Goal: Use online tool/utility

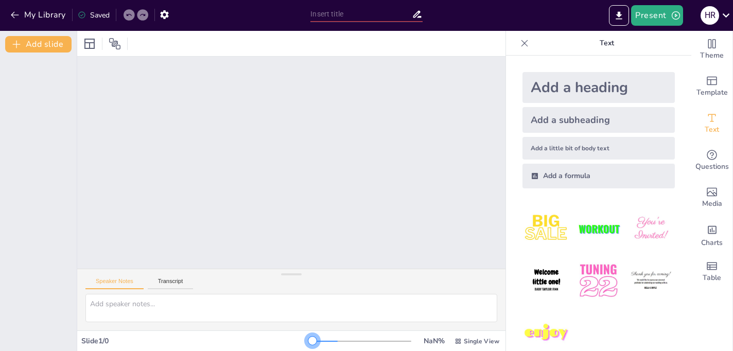
drag, startPoint x: 313, startPoint y: 337, endPoint x: 339, endPoint y: 337, distance: 25.8
click at [339, 337] on div at bounding box center [362, 341] width 99 height 8
drag, startPoint x: 315, startPoint y: 340, endPoint x: 337, endPoint y: 341, distance: 21.7
click at [337, 341] on div at bounding box center [362, 341] width 99 height 8
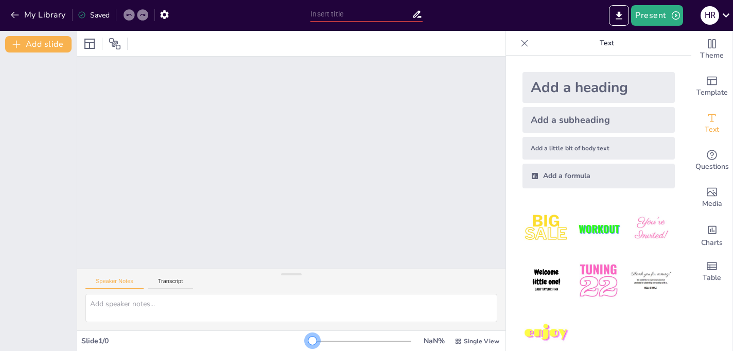
drag, startPoint x: 334, startPoint y: 339, endPoint x: 311, endPoint y: 337, distance: 23.2
click at [313, 337] on div at bounding box center [362, 341] width 99 height 8
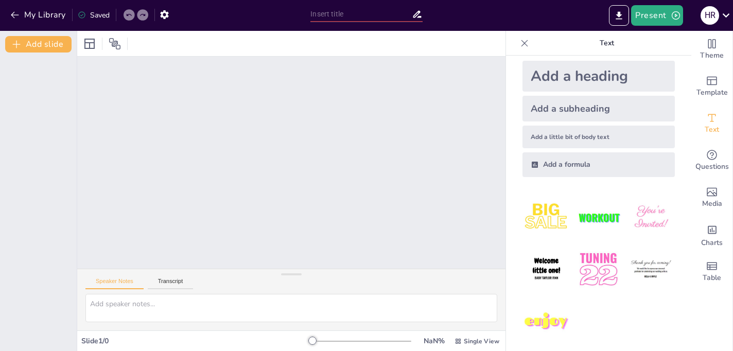
scroll to position [23, 0]
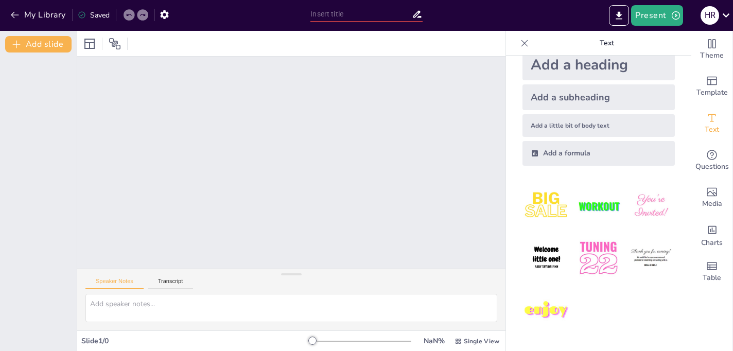
click at [144, 15] on icon at bounding box center [142, 15] width 5 height 3
click at [90, 44] on icon at bounding box center [89, 44] width 10 height 10
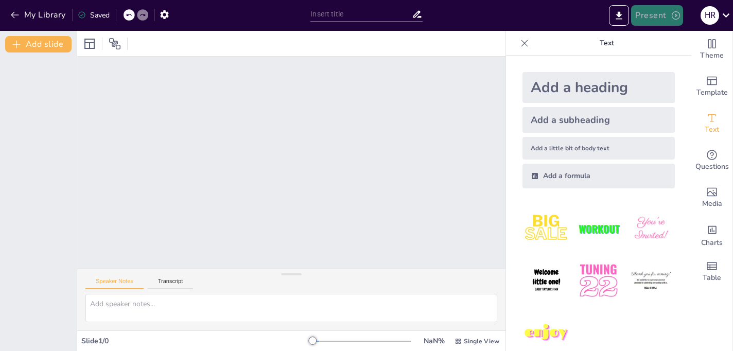
click at [676, 15] on icon "button" at bounding box center [676, 15] width 8 height 8
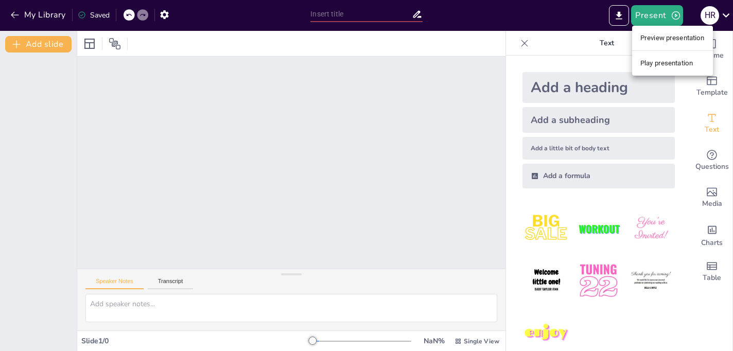
click at [666, 37] on li "Preview presentation" at bounding box center [673, 38] width 81 height 16
